Goal: Communication & Community: Answer question/provide support

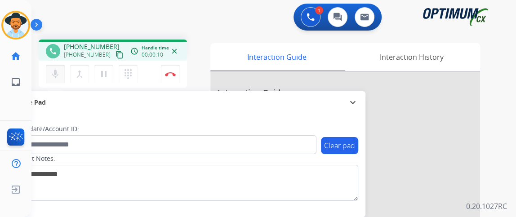
click at [62, 68] on button "mic Mute" at bounding box center [55, 74] width 19 height 19
click at [61, 76] on button "mic_off Mute" at bounding box center [55, 74] width 19 height 19
click at [116, 54] on mat-icon "content_copy" at bounding box center [120, 55] width 8 height 8
click at [57, 72] on mat-icon "mic_off" at bounding box center [55, 74] width 11 height 11
click at [52, 79] on mat-icon "mic" at bounding box center [55, 74] width 11 height 11
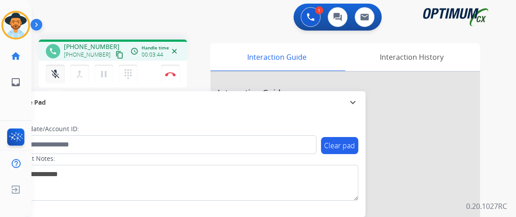
click at [61, 67] on button "mic_off Mute" at bounding box center [55, 74] width 19 height 19
click at [58, 69] on mat-icon "mic" at bounding box center [55, 74] width 11 height 11
click at [58, 69] on mat-icon "mic_off" at bounding box center [55, 74] width 11 height 11
click at [67, 72] on div "mic Mute merge_type Bridge pause Hold dialpad Dialpad" at bounding box center [94, 74] width 97 height 19
click at [51, 74] on mat-icon "mic" at bounding box center [55, 74] width 11 height 11
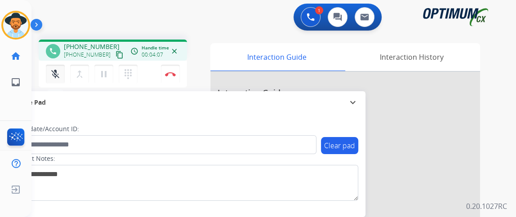
click at [51, 74] on mat-icon "mic_off" at bounding box center [55, 74] width 11 height 11
click at [60, 72] on button "mic Mute" at bounding box center [55, 74] width 19 height 19
click at [173, 75] on img at bounding box center [170, 74] width 11 height 4
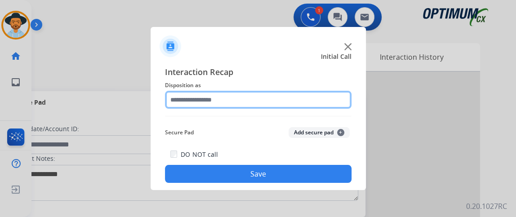
click at [253, 103] on input "text" at bounding box center [258, 100] width 187 height 18
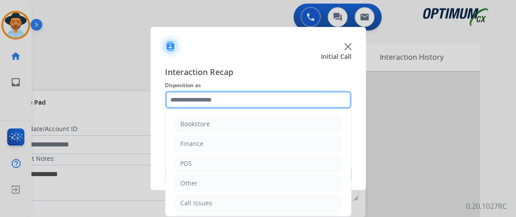
scroll to position [59, 0]
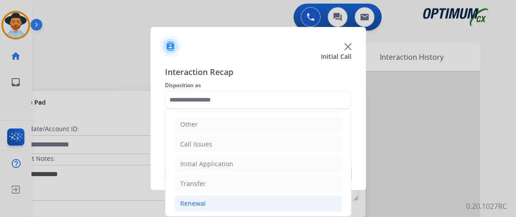
click at [247, 200] on li "Renewal" at bounding box center [258, 203] width 168 height 17
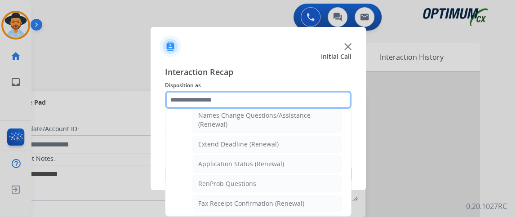
scroll to position [165, 0]
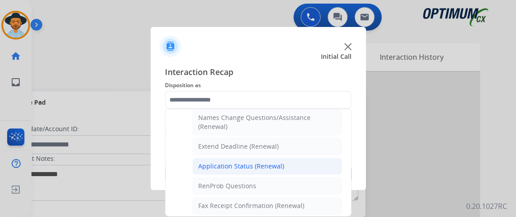
click at [322, 169] on li "Application Status (Renewal)" at bounding box center [267, 166] width 150 height 17
type input "**********"
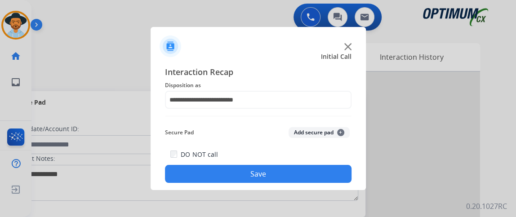
click at [322, 169] on button "Save" at bounding box center [258, 174] width 187 height 18
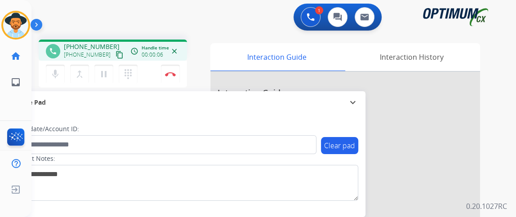
click at [116, 51] on mat-icon "content_copy" at bounding box center [120, 55] width 8 height 8
click at [67, 67] on div "mic Mute merge_type Bridge pause Hold dialpad Dialpad" at bounding box center [94, 74] width 97 height 19
click at [59, 70] on mat-icon "mic" at bounding box center [55, 74] width 11 height 11
click at [59, 72] on mat-icon "mic_off" at bounding box center [55, 74] width 11 height 11
click at [51, 72] on mat-icon "mic" at bounding box center [55, 74] width 11 height 11
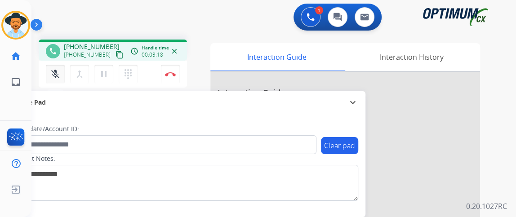
click at [51, 72] on mat-icon "mic_off" at bounding box center [55, 74] width 11 height 11
click at [63, 72] on button "mic Mute" at bounding box center [55, 74] width 19 height 19
click at [64, 73] on div "mic_off Mute merge_type Bridge pause Hold dialpad Dialpad" at bounding box center [94, 74] width 97 height 19
click at [57, 78] on mat-icon "mic_off" at bounding box center [55, 74] width 11 height 11
click at [175, 72] on img at bounding box center [170, 74] width 11 height 4
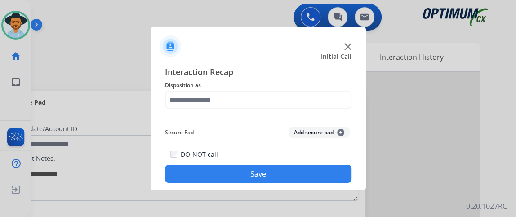
click at [238, 110] on div "Interaction Recap Disposition as Secure Pad Add secure pad + DO NOT call Save" at bounding box center [258, 124] width 187 height 117
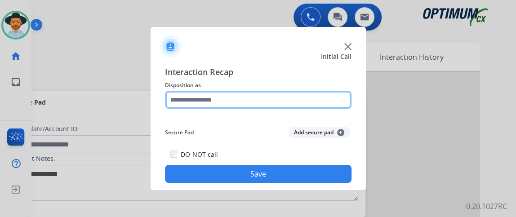
click at [242, 106] on input "text" at bounding box center [258, 100] width 187 height 18
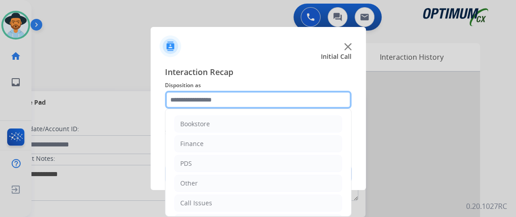
scroll to position [59, 0]
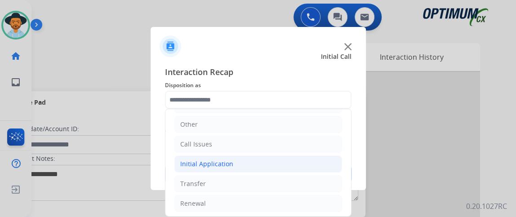
click at [316, 163] on li "Initial Application" at bounding box center [258, 164] width 168 height 17
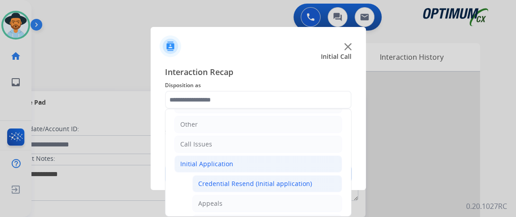
click at [314, 175] on li "Credential Resend (Initial application)" at bounding box center [267, 183] width 150 height 17
type input "**********"
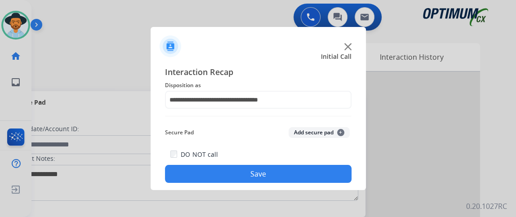
click at [314, 174] on button "Save" at bounding box center [258, 174] width 187 height 18
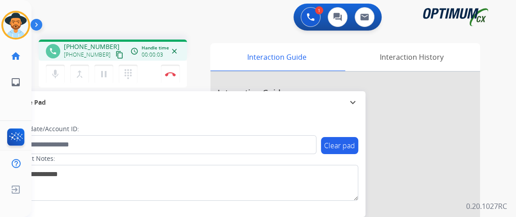
click at [116, 55] on mat-icon "content_copy" at bounding box center [120, 55] width 8 height 8
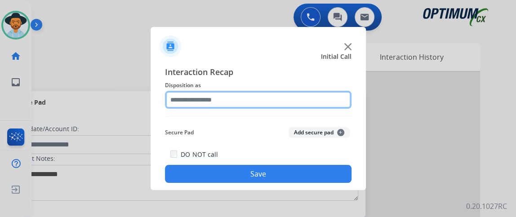
click at [290, 106] on input "text" at bounding box center [258, 100] width 187 height 18
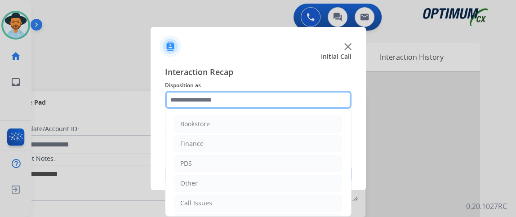
scroll to position [59, 0]
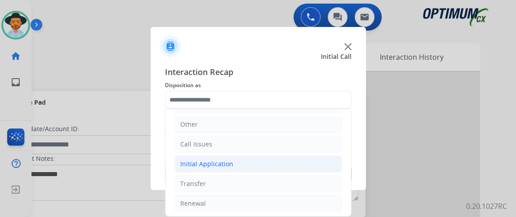
click at [290, 159] on li "Initial Application" at bounding box center [258, 164] width 168 height 17
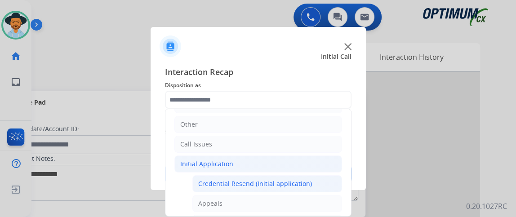
click at [288, 179] on div "Credential Resend (Initial application)" at bounding box center [255, 183] width 114 height 9
type input "**********"
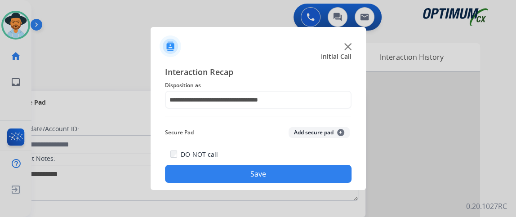
click at [288, 182] on button "Save" at bounding box center [258, 174] width 187 height 18
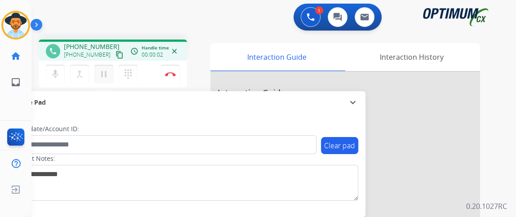
click at [100, 75] on mat-icon "pause" at bounding box center [103, 74] width 11 height 11
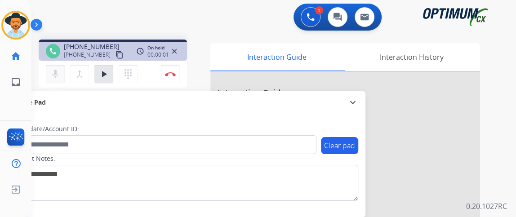
click at [54, 73] on mat-icon "mic" at bounding box center [55, 74] width 11 height 11
click at [104, 75] on mat-icon "play_arrow" at bounding box center [103, 74] width 11 height 11
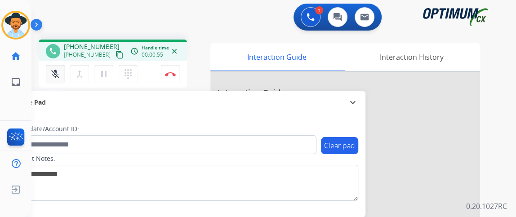
click at [55, 75] on mat-icon "mic_off" at bounding box center [55, 74] width 11 height 11
click at [116, 52] on mat-icon "content_copy" at bounding box center [120, 55] width 8 height 8
click at [57, 72] on mat-icon "mic" at bounding box center [55, 74] width 11 height 11
click at [57, 72] on mat-icon "mic_off" at bounding box center [55, 74] width 11 height 11
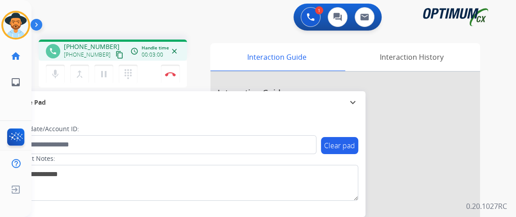
drag, startPoint x: 55, startPoint y: 81, endPoint x: 54, endPoint y: 86, distance: 5.4
click at [55, 82] on button "mic Mute" at bounding box center [55, 74] width 19 height 19
click at [54, 86] on div "mic Mute merge_type Bridge pause Hold dialpad Dialpad Disconnect" at bounding box center [113, 74] width 148 height 27
click at [55, 89] on div "phone [PHONE_NUMBER] [PHONE_NUMBER] content_copy access_time Call metrics Queue…" at bounding box center [113, 65] width 148 height 51
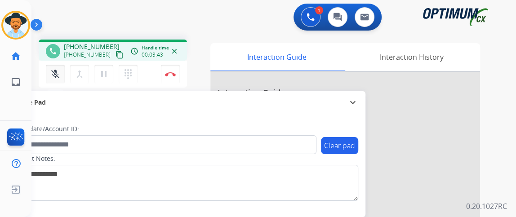
click at [56, 67] on button "mic_off Mute" at bounding box center [55, 74] width 19 height 19
click at [59, 69] on mat-icon "mic" at bounding box center [55, 74] width 11 height 11
click at [60, 69] on mat-icon "mic" at bounding box center [55, 74] width 11 height 11
click at [60, 69] on mat-icon "mic_off" at bounding box center [55, 74] width 11 height 11
click at [169, 71] on button "Disconnect" at bounding box center [170, 74] width 19 height 19
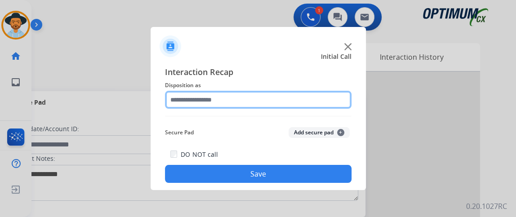
click at [238, 94] on input "text" at bounding box center [258, 100] width 187 height 18
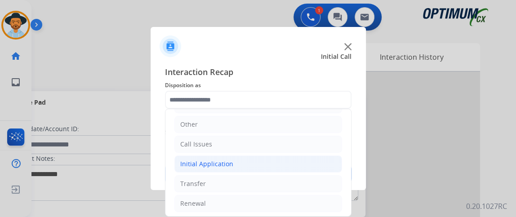
click at [303, 162] on li "Initial Application" at bounding box center [258, 164] width 168 height 17
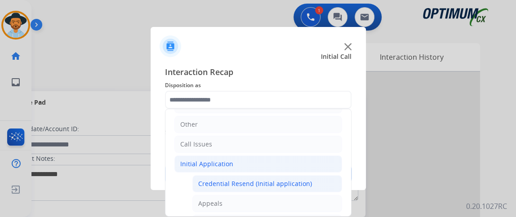
click at [303, 175] on li "Credential Resend (Initial application)" at bounding box center [267, 183] width 150 height 17
type input "**********"
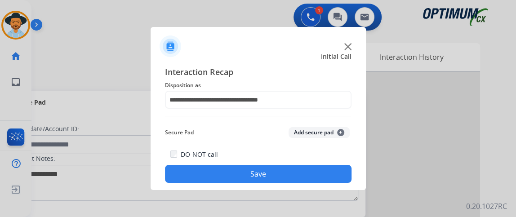
click at [303, 174] on button "Save" at bounding box center [258, 174] width 187 height 18
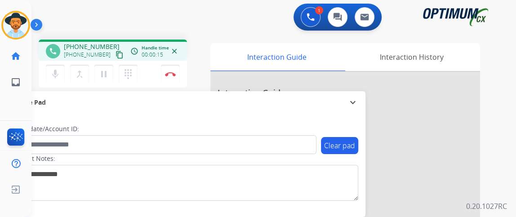
click at [116, 51] on mat-icon "content_copy" at bounding box center [120, 55] width 8 height 8
click at [61, 70] on button "mic Mute" at bounding box center [55, 74] width 19 height 19
click at [61, 70] on button "mic_off Mute" at bounding box center [55, 74] width 19 height 19
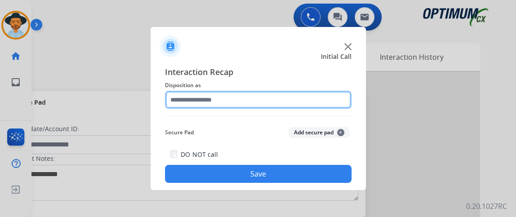
click at [243, 92] on input "text" at bounding box center [258, 100] width 187 height 18
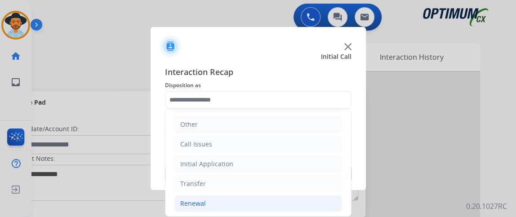
click at [269, 197] on li "Renewal" at bounding box center [258, 203] width 168 height 17
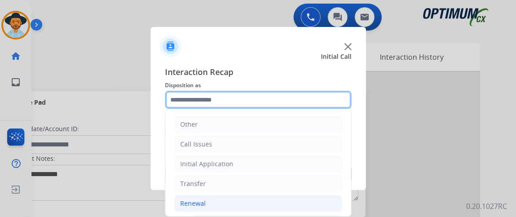
scroll to position [173, 0]
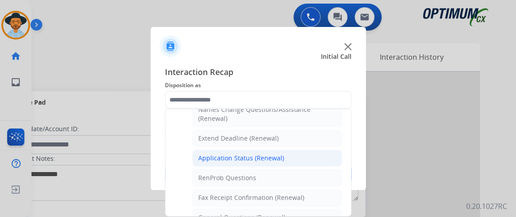
click at [301, 154] on li "Application Status (Renewal)" at bounding box center [267, 158] width 150 height 17
type input "**********"
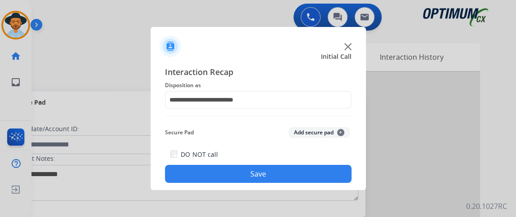
click at [298, 162] on div "DO NOT call Save" at bounding box center [258, 166] width 187 height 34
click at [297, 172] on button "Save" at bounding box center [258, 174] width 187 height 18
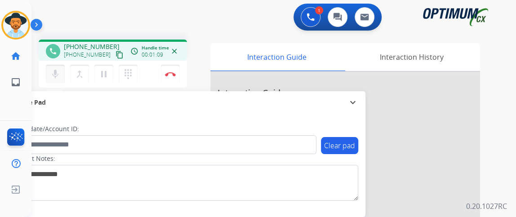
click at [58, 74] on mat-icon "mic" at bounding box center [55, 74] width 11 height 11
click at [58, 74] on mat-icon "mic_off" at bounding box center [55, 74] width 11 height 11
click at [58, 74] on mat-icon "mic" at bounding box center [55, 74] width 11 height 11
click at [60, 75] on mat-icon "mic_off" at bounding box center [55, 74] width 11 height 11
click at [60, 76] on mat-icon "mic" at bounding box center [55, 74] width 11 height 11
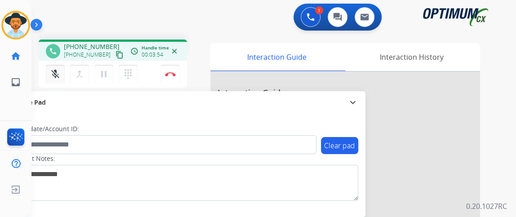
click at [60, 76] on mat-icon "mic_off" at bounding box center [55, 74] width 11 height 11
click at [57, 81] on button "mic Mute" at bounding box center [55, 74] width 19 height 19
click at [62, 80] on button "mic_off Mute" at bounding box center [55, 74] width 19 height 19
click at [174, 80] on button "Disconnect" at bounding box center [170, 74] width 19 height 19
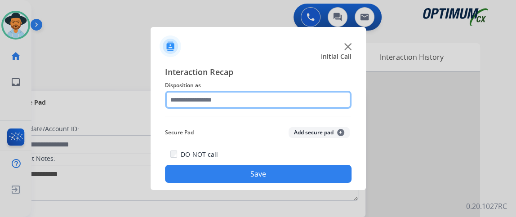
click at [246, 99] on input "text" at bounding box center [258, 100] width 187 height 18
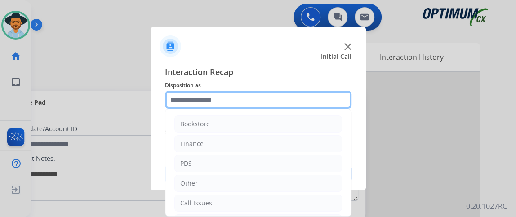
scroll to position [59, 0]
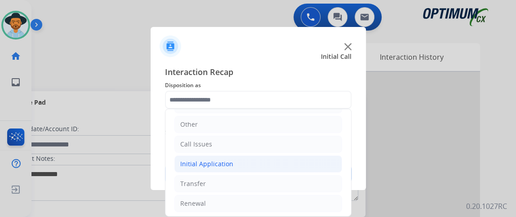
click at [327, 160] on li "Initial Application" at bounding box center [258, 164] width 168 height 17
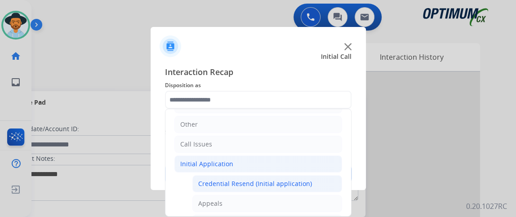
click at [321, 177] on li "Credential Resend (Initial application)" at bounding box center [267, 183] width 150 height 17
type input "**********"
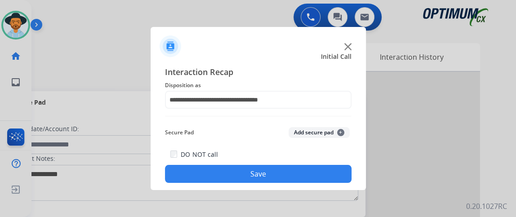
click at [321, 177] on button "Save" at bounding box center [258, 174] width 187 height 18
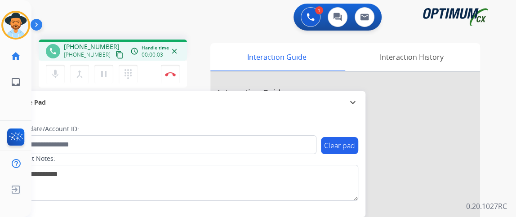
click at [116, 56] on mat-icon "content_copy" at bounding box center [120, 55] width 8 height 8
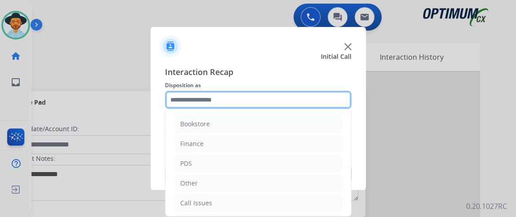
click at [236, 106] on input "text" at bounding box center [258, 100] width 187 height 18
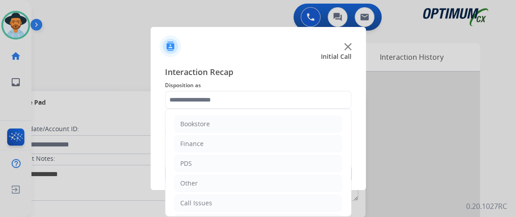
click at [344, 116] on ul "Bookstore Finance PDS Other Call Issues Initial Application Transfer Renewal" at bounding box center [258, 193] width 186 height 168
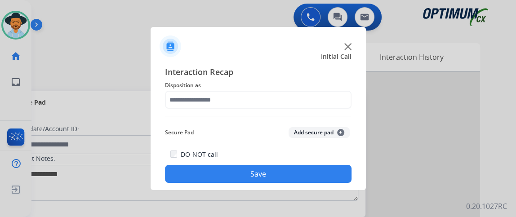
drag, startPoint x: 348, startPoint y: 116, endPoint x: 348, endPoint y: 125, distance: 8.6
click at [348, 125] on div "Interaction Recap Disposition as Secure Pad Add secure pad + DO NOT call Save" at bounding box center [258, 124] width 187 height 117
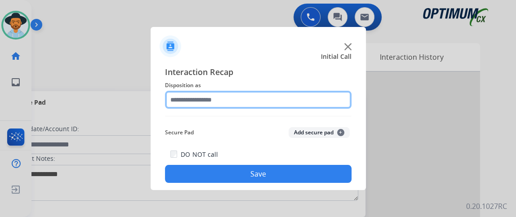
click at [326, 104] on input "text" at bounding box center [258, 100] width 187 height 18
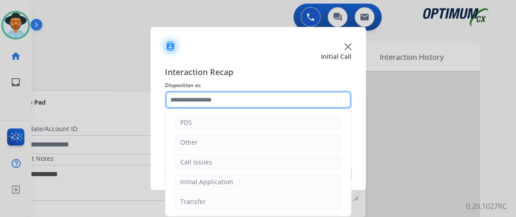
scroll to position [57, 0]
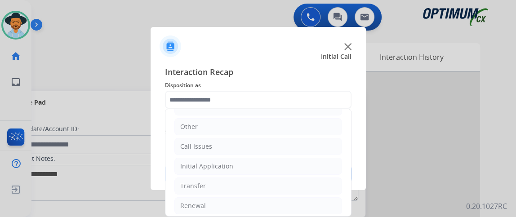
click at [312, 155] on ul "Bookstore Finance PDS Other Call Issues Initial Application Transfer Renewal" at bounding box center [258, 137] width 186 height 168
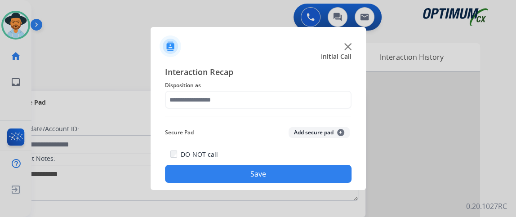
click at [313, 163] on div "DO NOT call Save" at bounding box center [258, 166] width 187 height 34
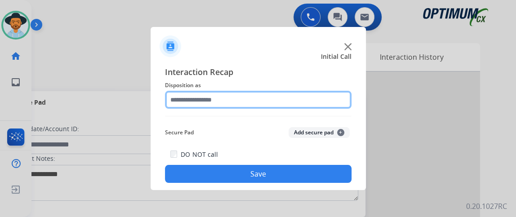
click at [284, 103] on input "text" at bounding box center [258, 100] width 187 height 18
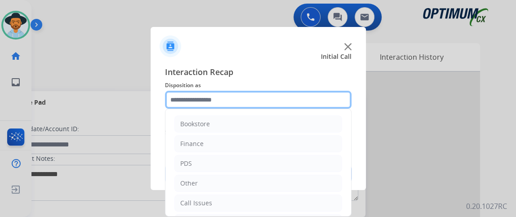
scroll to position [59, 0]
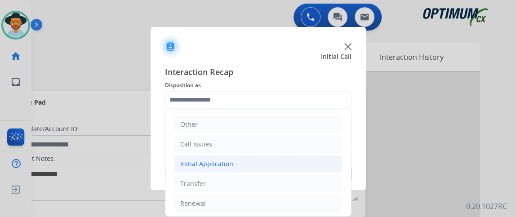
click at [299, 165] on li "Initial Application" at bounding box center [258, 164] width 168 height 17
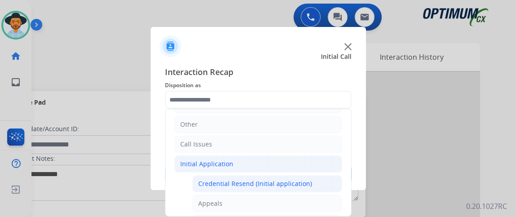
click at [300, 177] on li "Credential Resend (Initial application)" at bounding box center [267, 183] width 150 height 17
type input "**********"
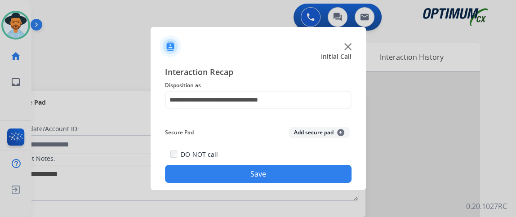
click at [300, 177] on button "Save" at bounding box center [258, 174] width 187 height 18
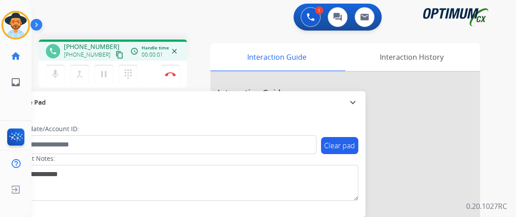
click at [116, 54] on mat-icon "content_copy" at bounding box center [120, 55] width 8 height 8
click at [50, 69] on mat-icon "mic" at bounding box center [55, 74] width 11 height 11
click at [63, 72] on button "mic_off Mute" at bounding box center [55, 74] width 19 height 19
click at [62, 72] on button "mic Mute" at bounding box center [55, 74] width 19 height 19
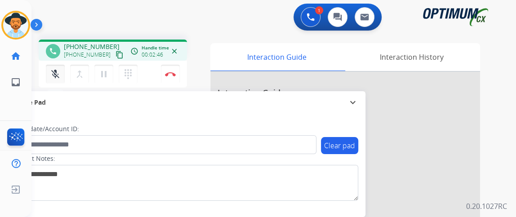
click at [62, 72] on button "mic_off Mute" at bounding box center [55, 74] width 19 height 19
click at [65, 77] on div "mic Mute merge_type Bridge pause Hold dialpad Dialpad" at bounding box center [94, 74] width 97 height 19
click at [59, 76] on mat-icon "mic" at bounding box center [55, 74] width 11 height 11
click at [58, 76] on mat-icon "mic_off" at bounding box center [55, 74] width 11 height 11
click at [61, 75] on button "mic Mute" at bounding box center [55, 74] width 19 height 19
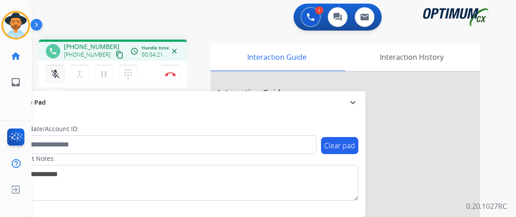
click at [61, 75] on button "mic_off Mute" at bounding box center [55, 74] width 19 height 19
click at [61, 75] on button "mic Mute" at bounding box center [55, 74] width 19 height 19
click at [59, 77] on mat-icon "mic_off" at bounding box center [55, 74] width 11 height 11
click at [58, 72] on mat-icon "mic" at bounding box center [55, 74] width 11 height 11
click at [59, 72] on mat-icon "mic_off" at bounding box center [55, 74] width 11 height 11
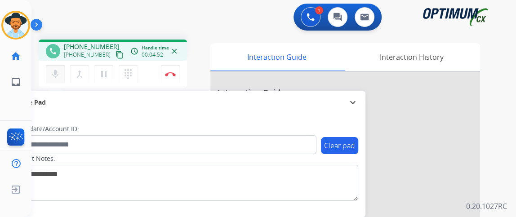
click at [53, 70] on mat-icon "mic" at bounding box center [55, 74] width 11 height 11
click at [53, 69] on mat-icon "mic_off" at bounding box center [55, 74] width 11 height 11
click at [167, 75] on img at bounding box center [170, 74] width 11 height 4
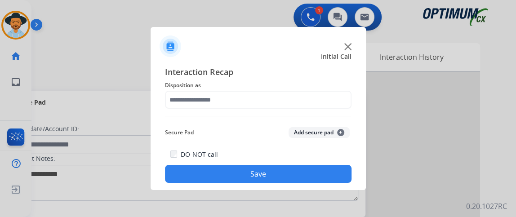
click at [202, 89] on span "Disposition as" at bounding box center [258, 85] width 187 height 11
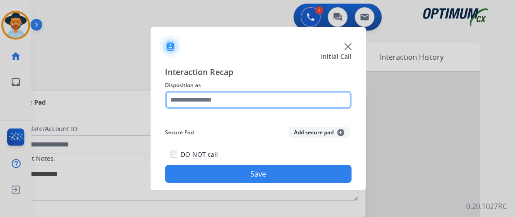
click at [204, 100] on input "text" at bounding box center [258, 100] width 187 height 18
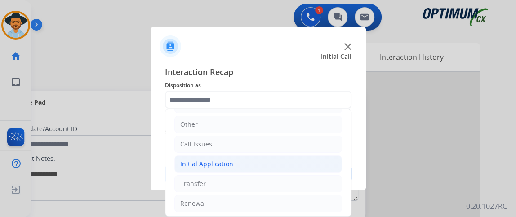
click at [301, 165] on li "Initial Application" at bounding box center [258, 164] width 168 height 17
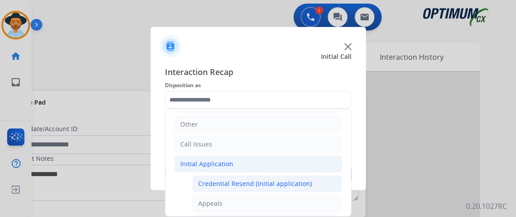
click at [296, 176] on li "Credential Resend (Initial application)" at bounding box center [267, 183] width 150 height 17
type input "**********"
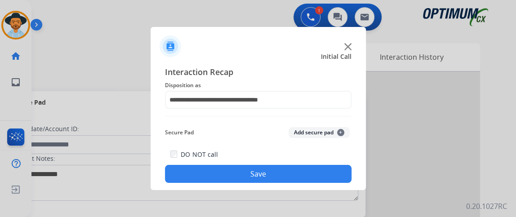
click at [296, 176] on button "Save" at bounding box center [258, 174] width 187 height 18
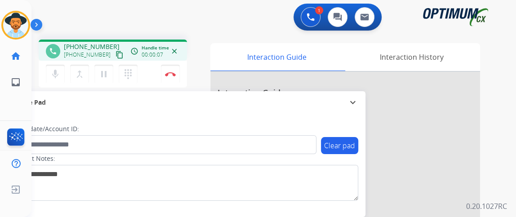
click at [116, 56] on mat-icon "content_copy" at bounding box center [120, 55] width 8 height 8
click at [53, 86] on div "mic Mute merge_type Bridge pause Hold dialpad Dialpad Disconnect" at bounding box center [113, 74] width 148 height 27
click at [55, 69] on mat-icon "mic" at bounding box center [55, 74] width 11 height 11
click at [55, 69] on mat-icon "mic_off" at bounding box center [55, 74] width 11 height 11
click at [51, 67] on button "mic Mute" at bounding box center [55, 74] width 19 height 19
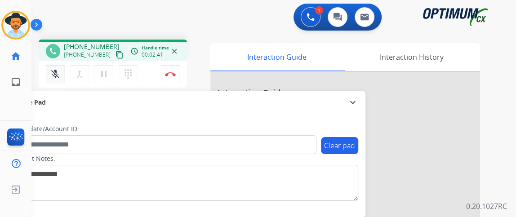
click at [51, 67] on button "mic_off Mute" at bounding box center [55, 74] width 19 height 19
click at [168, 68] on button "Disconnect" at bounding box center [170, 74] width 19 height 19
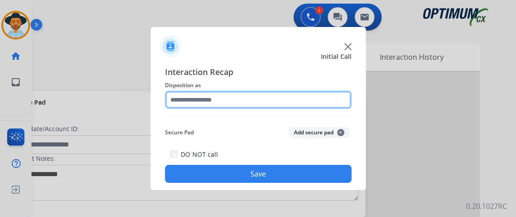
click at [226, 93] on input "text" at bounding box center [258, 100] width 187 height 18
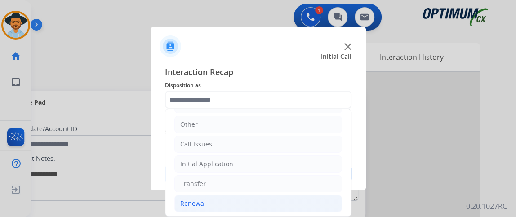
click at [293, 195] on li "Renewal" at bounding box center [258, 203] width 168 height 17
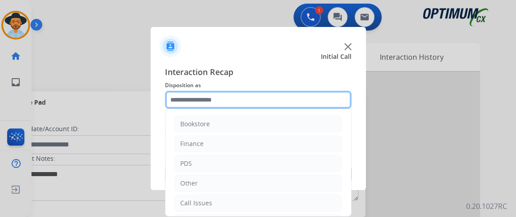
click at [339, 104] on input "text" at bounding box center [258, 100] width 187 height 18
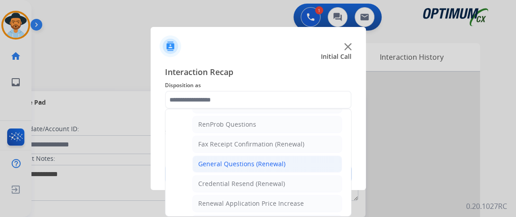
click at [322, 165] on li "General Questions (Renewal)" at bounding box center [267, 164] width 150 height 17
type input "**********"
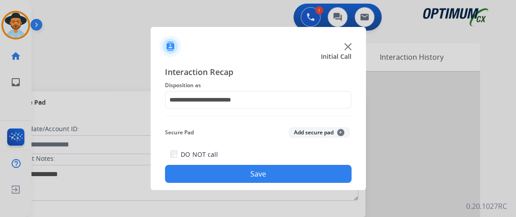
click at [321, 168] on button "Save" at bounding box center [258, 174] width 187 height 18
